Goal: Transaction & Acquisition: Purchase product/service

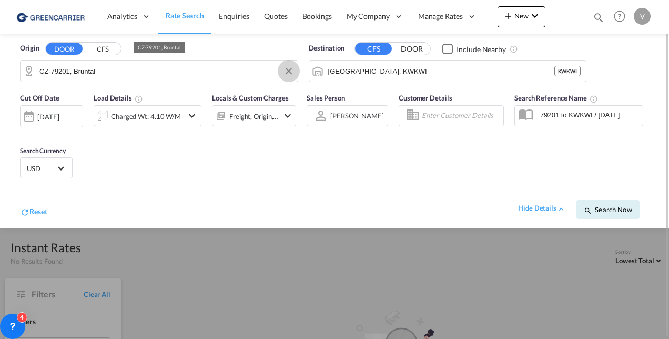
click at [284, 68] on button "Clear Input" at bounding box center [289, 71] width 16 height 16
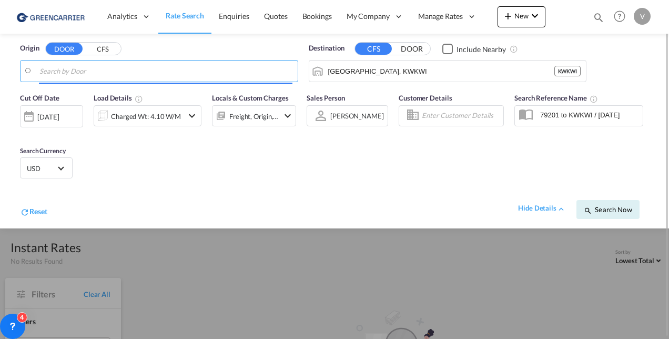
click at [180, 70] on input "Search by Door" at bounding box center [165, 71] width 253 height 16
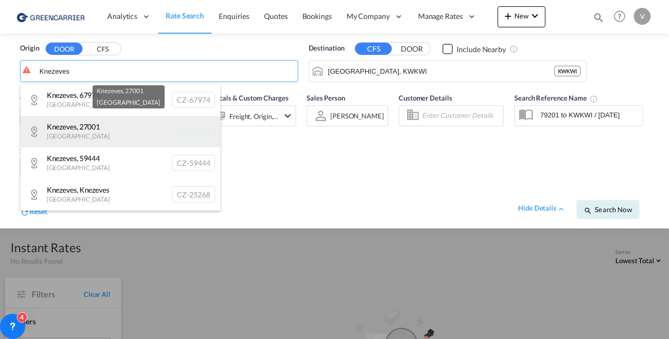
click at [114, 138] on div "Knezeves , 27001 [GEOGRAPHIC_DATA] CZ-27001" at bounding box center [121, 132] width 200 height 32
type input "CZ-27001, Knezeves"
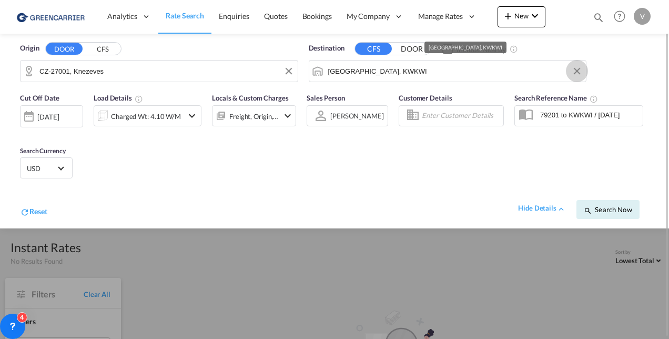
click at [580, 69] on button "Clear Input" at bounding box center [577, 71] width 16 height 16
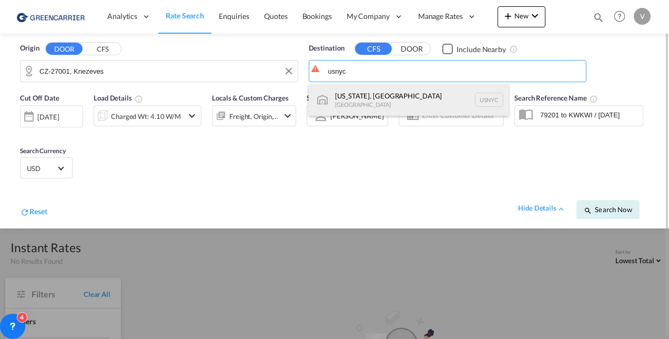
click at [404, 107] on div "[US_STATE], [GEOGRAPHIC_DATA] [GEOGRAPHIC_DATA] USNYC" at bounding box center [409, 100] width 200 height 32
type input "[US_STATE], [GEOGRAPHIC_DATA], USNYC"
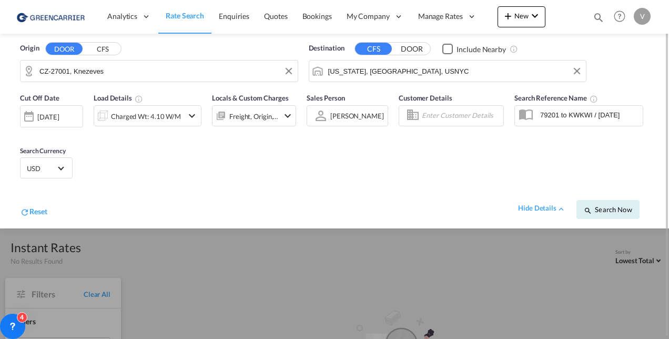
click at [182, 116] on div "Charged Wt: 4.10 W/M" at bounding box center [138, 115] width 89 height 21
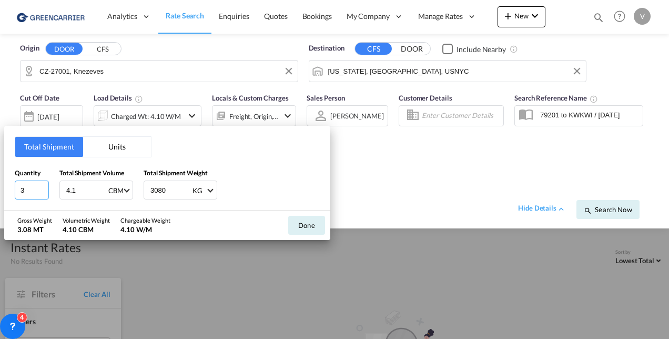
click at [29, 190] on input "3" at bounding box center [32, 189] width 34 height 19
type input "1"
type input "1.8"
type input "600"
click at [297, 222] on button "Done" at bounding box center [306, 225] width 37 height 19
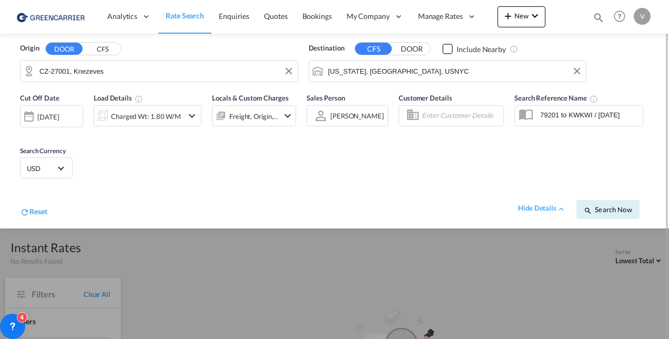
click at [53, 167] on span "USD" at bounding box center [41, 168] width 29 height 9
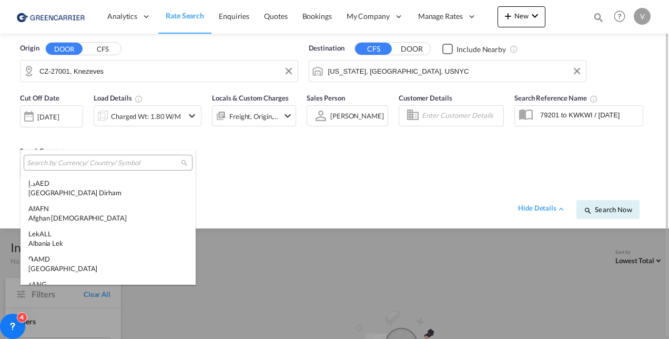
scroll to position [3630, 0]
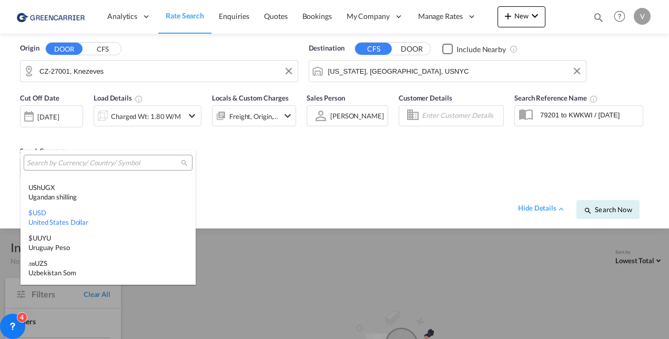
click at [374, 201] on md-backdrop at bounding box center [334, 169] width 669 height 339
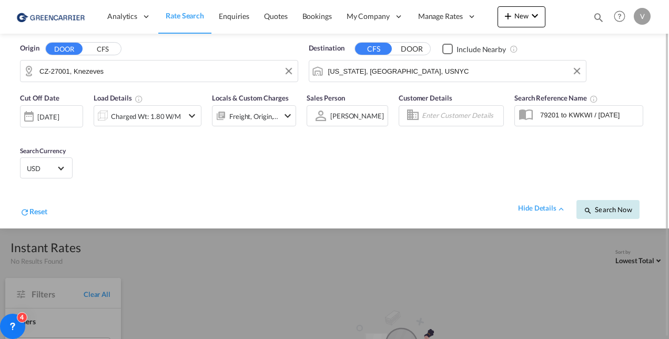
click at [624, 208] on span "Search Now" at bounding box center [608, 209] width 48 height 8
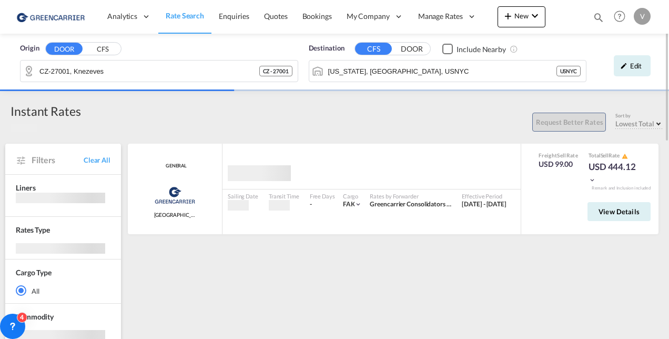
click at [624, 208] on span "View Details" at bounding box center [618, 211] width 41 height 8
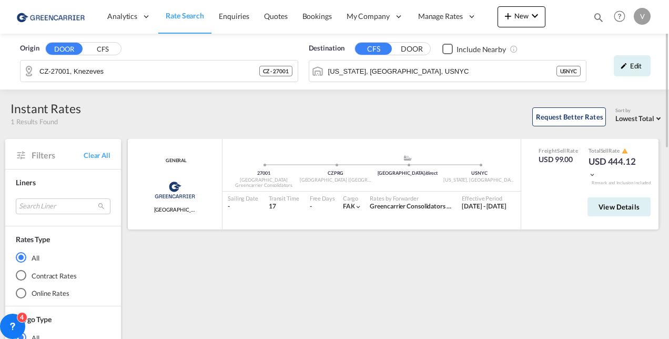
click at [590, 175] on md-icon "icon-chevron-down" at bounding box center [591, 174] width 7 height 7
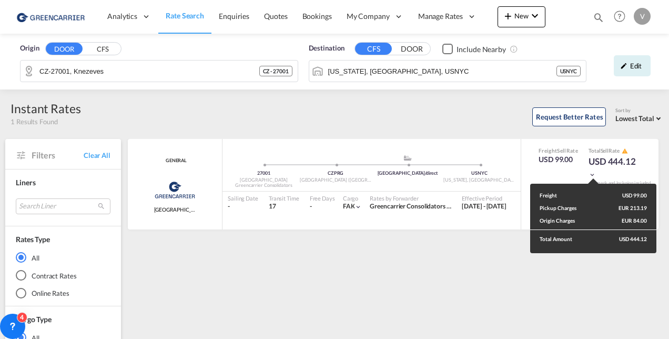
click at [592, 171] on div "Freight USD 99.00 Pickup Charges EUR 213.19 Origin Charges EUR 84.00 Total Amou…" at bounding box center [334, 169] width 669 height 339
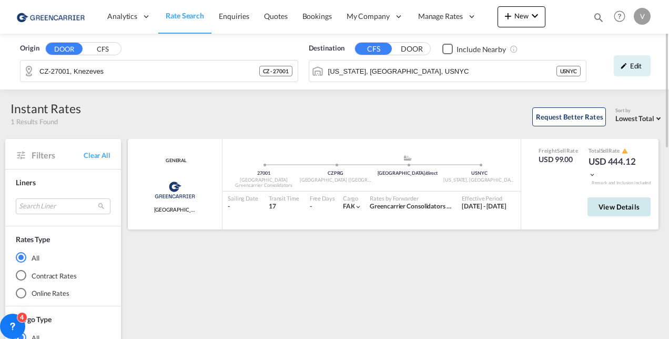
click at [599, 200] on button "View Details" at bounding box center [618, 206] width 63 height 19
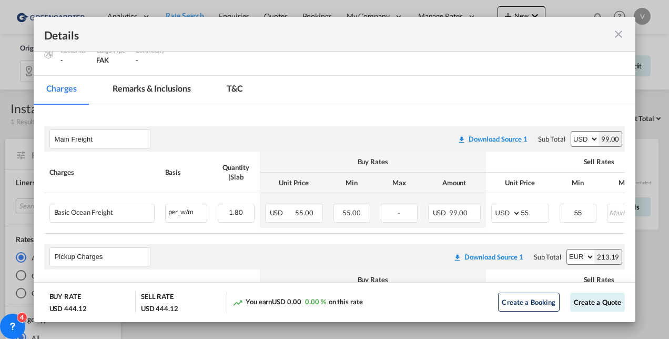
scroll to position [172, 0]
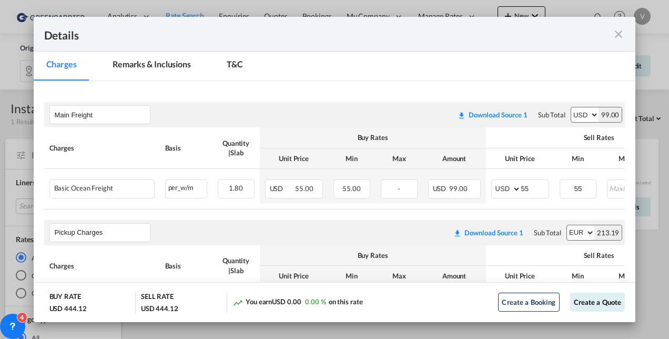
click at [615, 30] on md-icon "icon-close fg-AAA8AD m-0 cursor" at bounding box center [618, 34] width 13 height 13
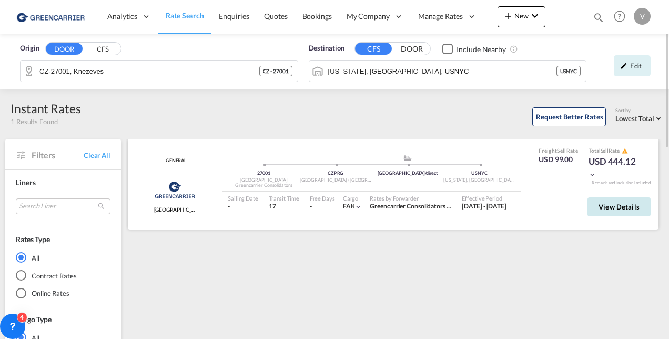
click at [613, 208] on span "View Details" at bounding box center [618, 206] width 41 height 8
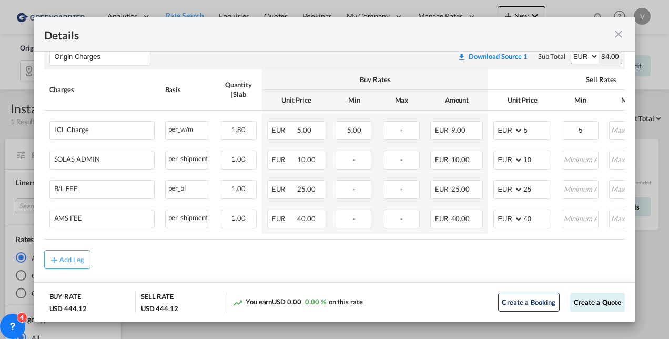
scroll to position [481, 0]
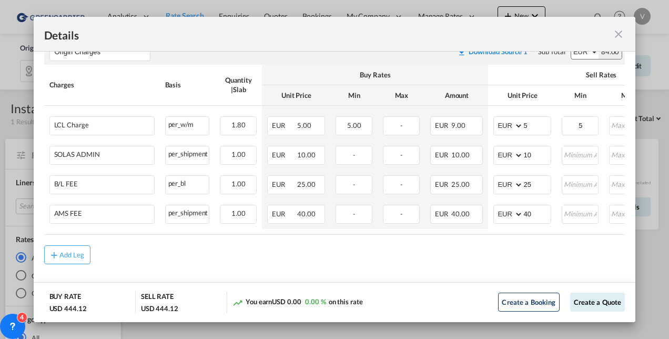
click at [623, 35] on md-icon "icon-close fg-AAA8AD m-0 cursor" at bounding box center [618, 34] width 13 height 13
